Goal: Task Accomplishment & Management: Use online tool/utility

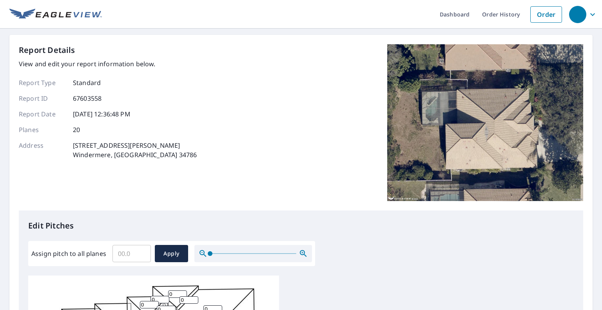
scroll to position [157, 0]
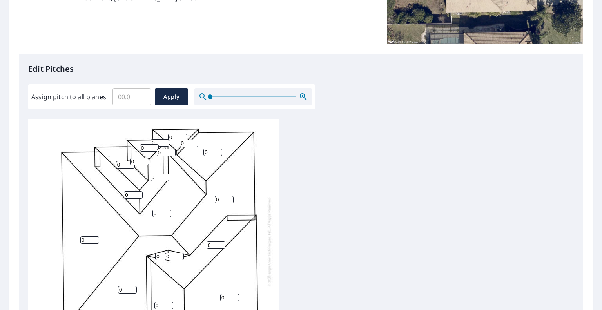
click at [133, 95] on input "Assign pitch to all planes" at bounding box center [132, 97] width 38 height 22
type input "6"
click at [177, 99] on span "Apply" at bounding box center [171, 97] width 21 height 10
type input "6"
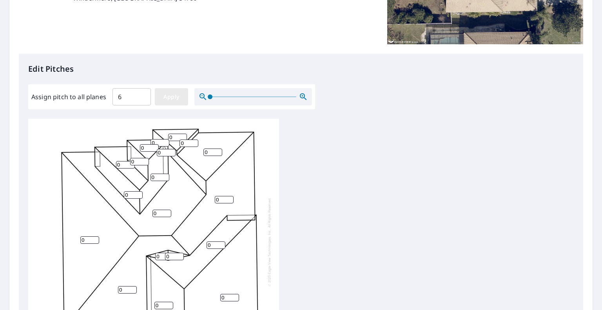
type input "6"
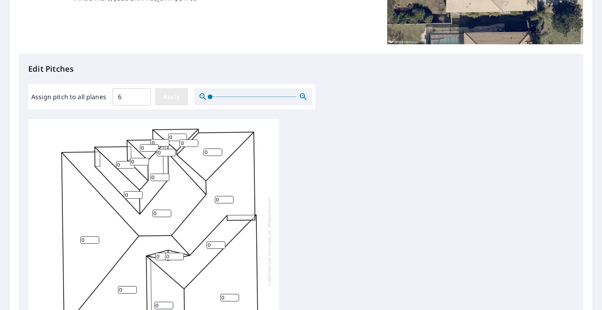
type input "6"
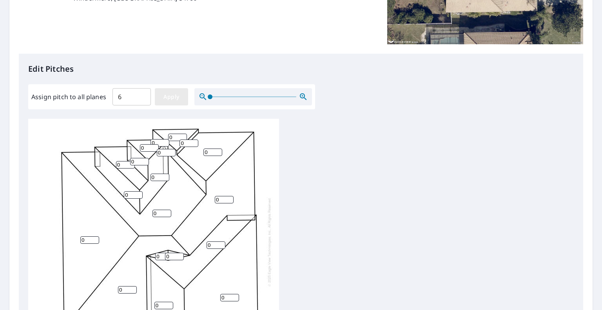
type input "6"
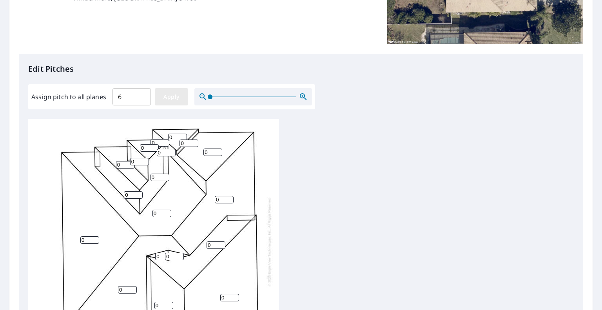
type input "6"
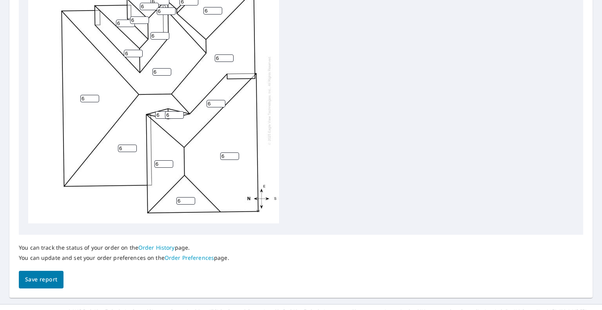
scroll to position [310, 0]
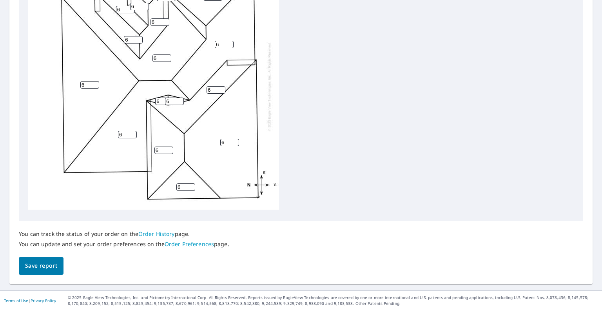
click at [161, 98] on input "6" at bounding box center [164, 101] width 19 height 7
drag, startPoint x: 160, startPoint y: 95, endPoint x: 156, endPoint y: 93, distance: 4.7
click at [156, 98] on input "6" at bounding box center [164, 101] width 19 height 7
type input "1"
drag, startPoint x: 168, startPoint y: 94, endPoint x: 163, endPoint y: 92, distance: 5.3
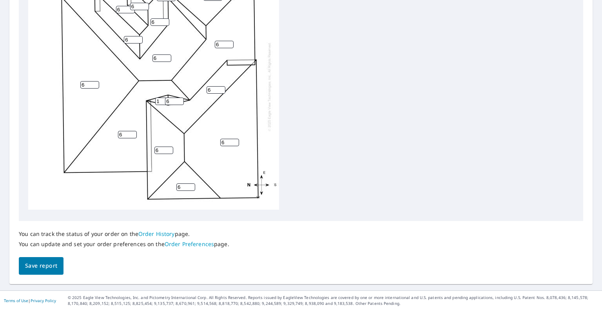
click at [162, 93] on div "6 6 6 6 6 6 6 6 6 6 6 6 6 6 6 6 1 6 6 6" at bounding box center [153, 87] width 251 height 246
type input "1"
click at [50, 264] on span "Save report" at bounding box center [41, 266] width 32 height 10
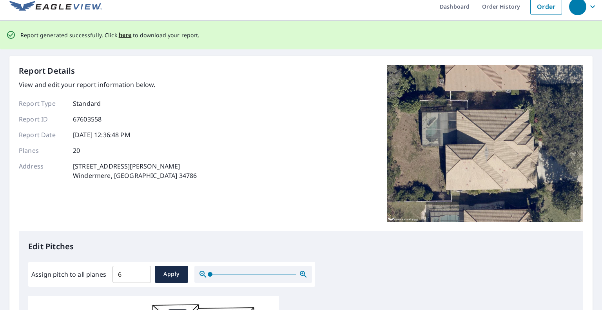
scroll to position [0, 0]
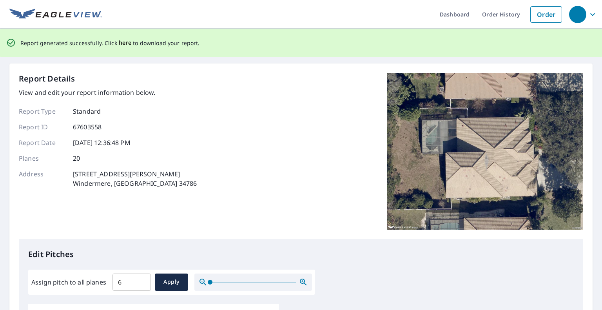
click at [125, 42] on span "here" at bounding box center [125, 43] width 13 height 10
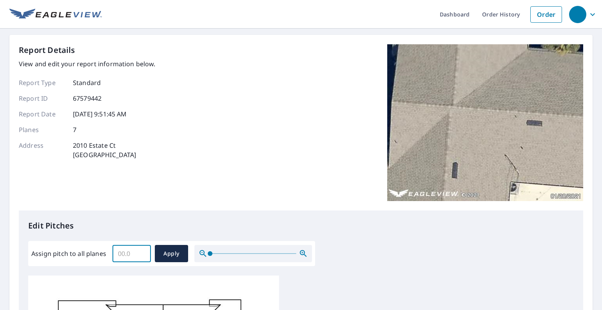
click at [135, 251] on input "Assign pitch to all planes" at bounding box center [132, 254] width 38 height 22
type input "2"
click at [162, 255] on span "Apply" at bounding box center [171, 254] width 21 height 10
type input "2"
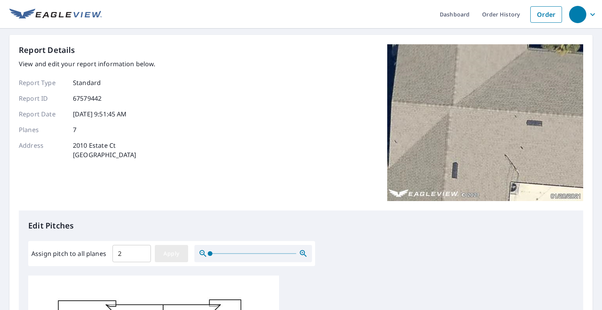
type input "2"
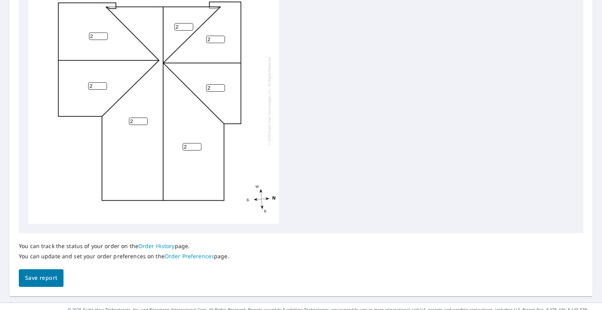
scroll to position [310, 0]
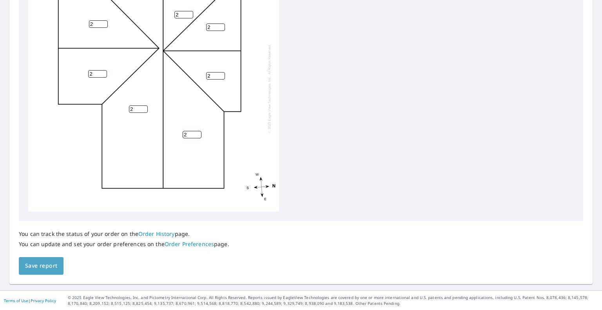
click at [45, 263] on span "Save report" at bounding box center [41, 266] width 32 height 10
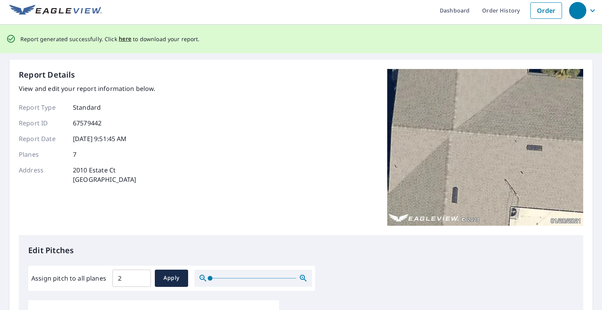
scroll to position [0, 0]
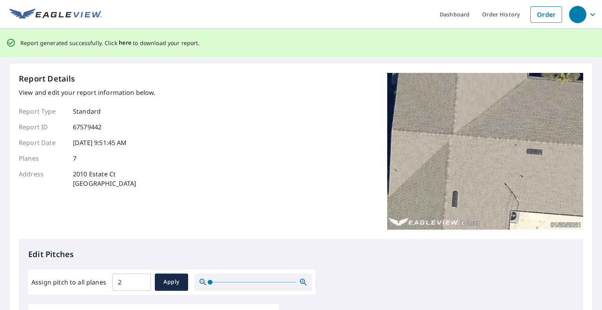
click at [125, 43] on span "here" at bounding box center [125, 43] width 13 height 10
